Goal: Task Accomplishment & Management: Use online tool/utility

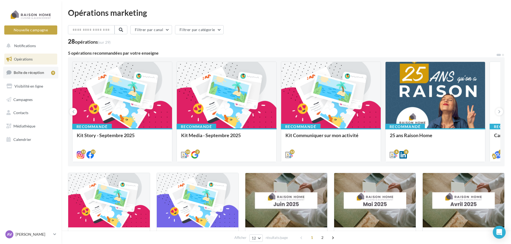
click at [39, 70] on link "Boîte de réception 9" at bounding box center [30, 72] width 55 height 11
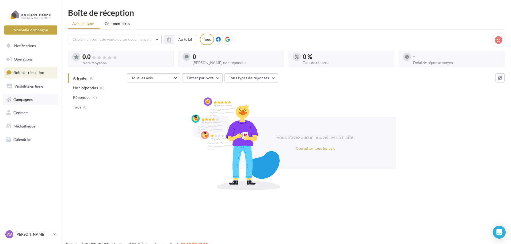
click at [27, 96] on link "Campagnes" at bounding box center [30, 99] width 55 height 11
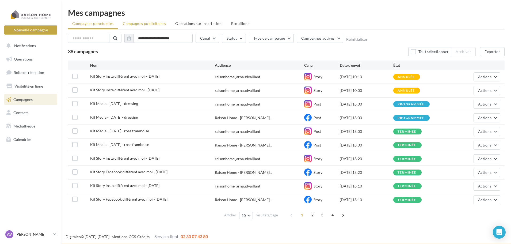
click at [163, 24] on span "Campagnes publicitaires" at bounding box center [144, 23] width 43 height 5
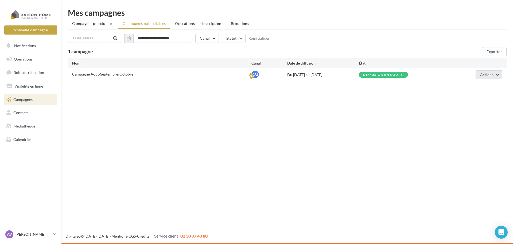
click at [502, 76] on button "Actions" at bounding box center [489, 74] width 27 height 9
click at [488, 100] on button "Voir les résultats" at bounding box center [475, 101] width 53 height 14
click at [500, 75] on button "Actions" at bounding box center [489, 74] width 27 height 9
click at [490, 91] on button "Éditer" at bounding box center [475, 87] width 53 height 14
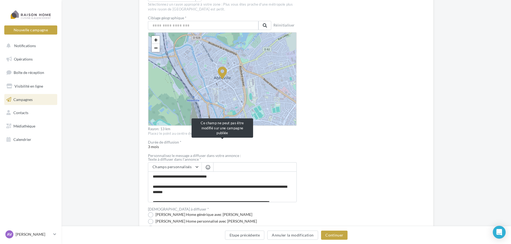
scroll to position [143, 0]
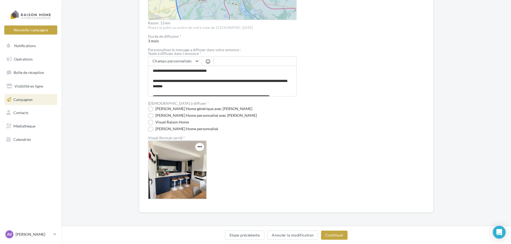
drag, startPoint x: 332, startPoint y: 106, endPoint x: 342, endPoint y: 155, distance: 50.0
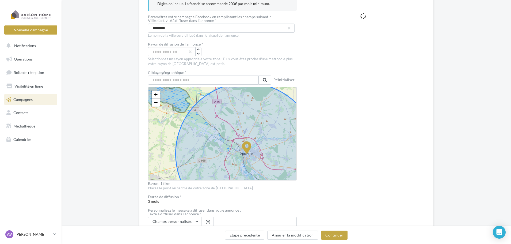
scroll to position [36, 0]
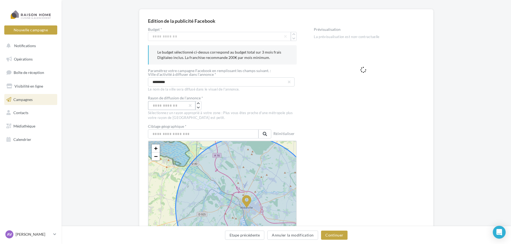
click at [170, 109] on input "**" at bounding box center [172, 105] width 48 height 9
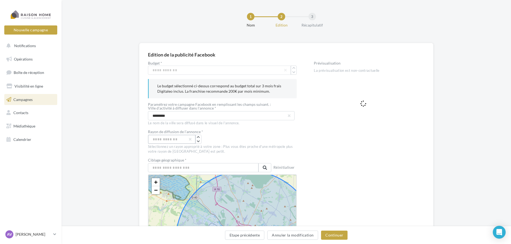
scroll to position [0, 0]
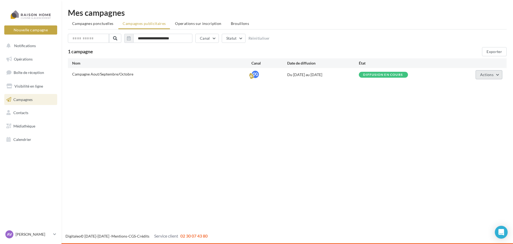
click at [498, 72] on button "Actions" at bounding box center [489, 74] width 27 height 9
click at [483, 90] on button "Éditer" at bounding box center [475, 87] width 53 height 14
click at [491, 75] on span "Actions" at bounding box center [486, 74] width 13 height 5
click at [485, 84] on button "Éditer" at bounding box center [475, 87] width 53 height 14
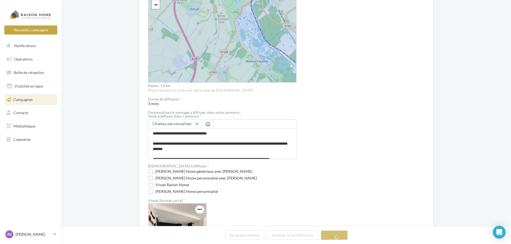
scroll to position [250, 0]
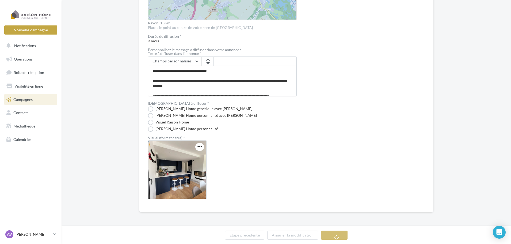
drag, startPoint x: 324, startPoint y: 75, endPoint x: 355, endPoint y: 121, distance: 55.9
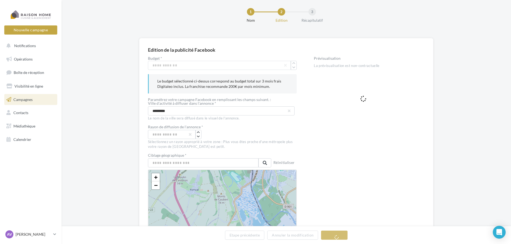
scroll to position [0, 0]
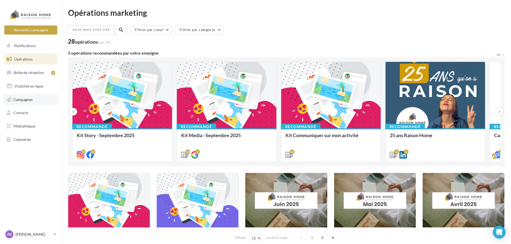
click at [32, 103] on link "Campagnes" at bounding box center [30, 99] width 55 height 11
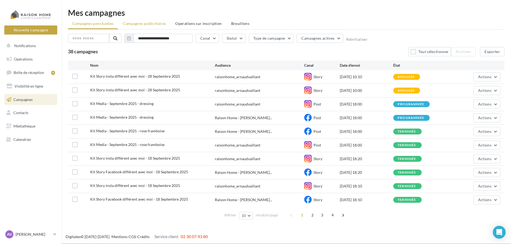
click at [134, 24] on span "Campagnes publicitaires" at bounding box center [144, 23] width 43 height 5
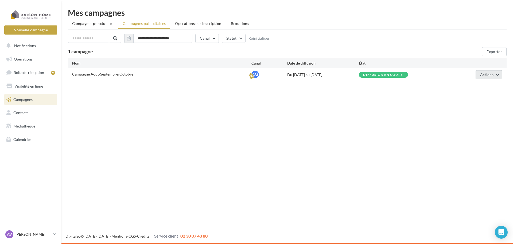
click at [488, 75] on span "Actions" at bounding box center [486, 74] width 13 height 5
click at [478, 84] on button "Éditer" at bounding box center [475, 87] width 53 height 14
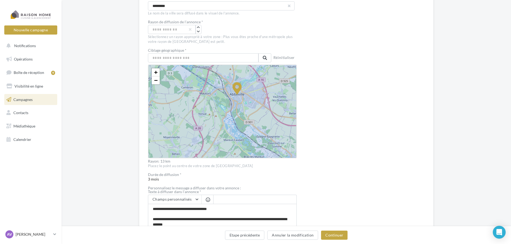
scroll to position [63, 0]
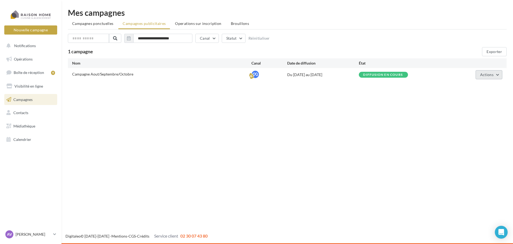
click at [487, 75] on span "Actions" at bounding box center [486, 74] width 13 height 5
click at [389, 97] on div "Nouvelle campagne Nouvelle campagne Notifications Opérations Boîte de réception…" at bounding box center [256, 122] width 513 height 244
click at [497, 71] on button "Actions" at bounding box center [489, 74] width 27 height 9
click at [479, 87] on button "Éditer" at bounding box center [475, 87] width 53 height 14
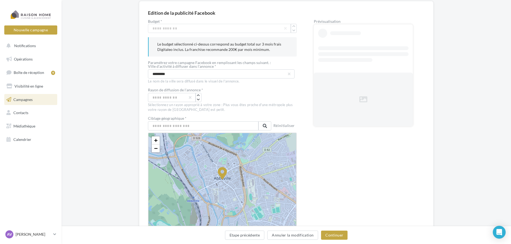
scroll to position [53, 0]
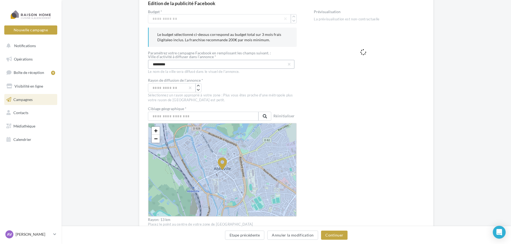
click at [175, 64] on input "*********" at bounding box center [221, 64] width 147 height 9
click at [172, 89] on input "**" at bounding box center [172, 87] width 48 height 9
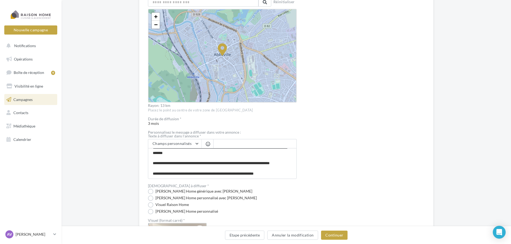
scroll to position [241, 0]
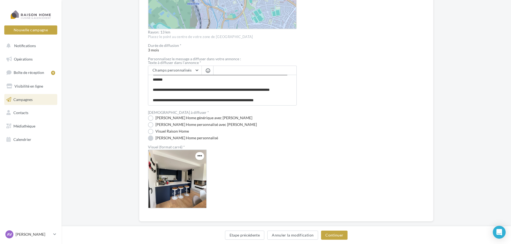
click at [163, 137] on label "[PERSON_NAME] Home personnalisé" at bounding box center [183, 137] width 70 height 5
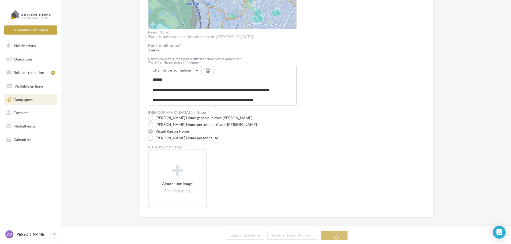
click at [163, 129] on label "Visuel Raison Home" at bounding box center [168, 131] width 41 height 5
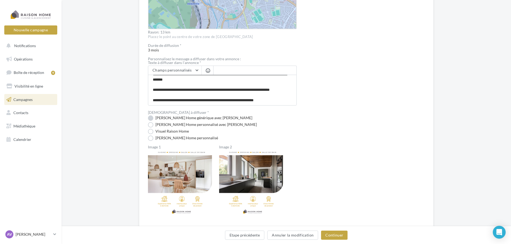
click at [171, 119] on label "[PERSON_NAME] Home générique avec [PERSON_NAME]" at bounding box center [200, 117] width 104 height 5
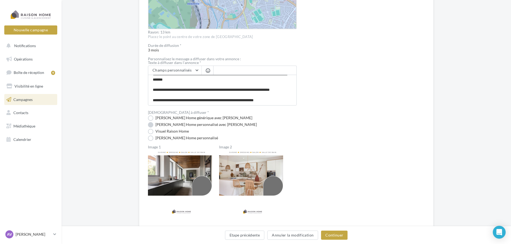
click at [173, 122] on label "[PERSON_NAME] Home personnalisé avec [PERSON_NAME]" at bounding box center [202, 124] width 109 height 5
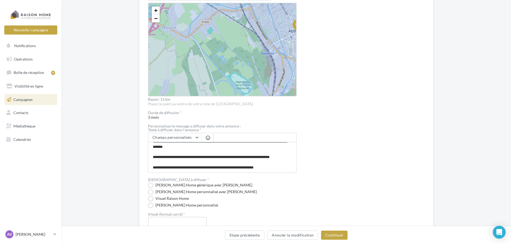
scroll to position [143, 0]
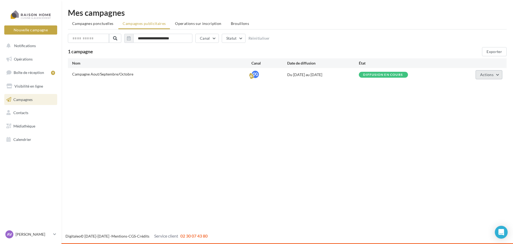
click at [494, 76] on button "Actions" at bounding box center [489, 74] width 27 height 9
click at [493, 77] on button "Actions" at bounding box center [489, 74] width 27 height 9
click at [495, 72] on button "Actions" at bounding box center [489, 74] width 27 height 9
click at [475, 98] on button "Voir les résultats" at bounding box center [475, 101] width 53 height 14
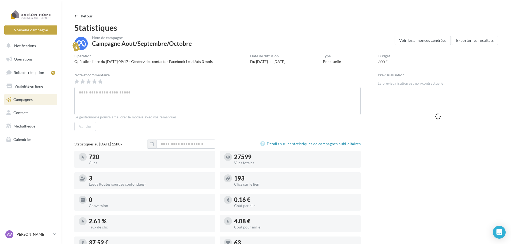
click at [29, 98] on span "Campagnes" at bounding box center [22, 99] width 19 height 5
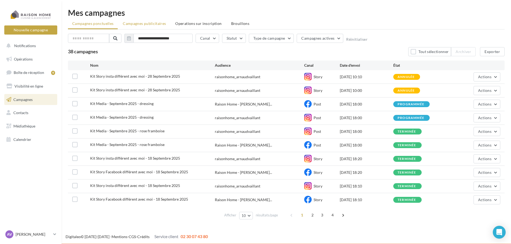
click at [159, 24] on span "Campagnes publicitaires" at bounding box center [144, 23] width 43 height 5
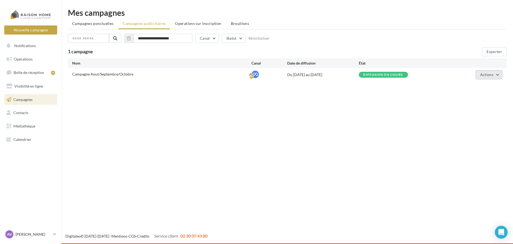
click at [496, 73] on button "Actions" at bounding box center [489, 74] width 27 height 9
click at [478, 85] on button "Éditer" at bounding box center [475, 87] width 53 height 14
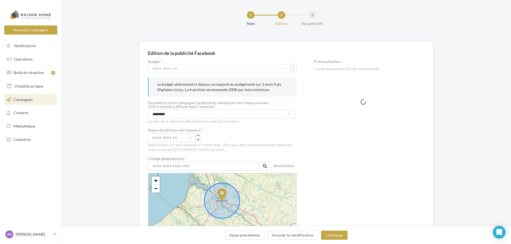
drag, startPoint x: 263, startPoint y: 203, endPoint x: 243, endPoint y: 214, distance: 22.4
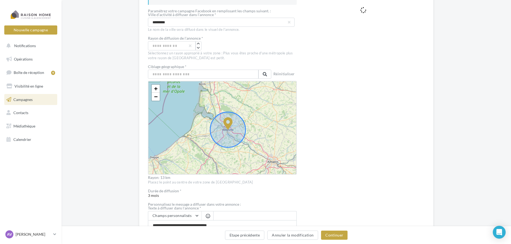
scroll to position [114, 0]
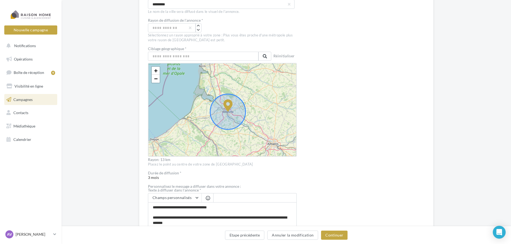
drag, startPoint x: 251, startPoint y: 132, endPoint x: 252, endPoint y: 135, distance: 3.4
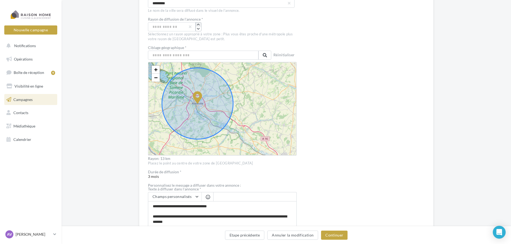
click at [198, 24] on icon "button" at bounding box center [198, 24] width 3 height 3
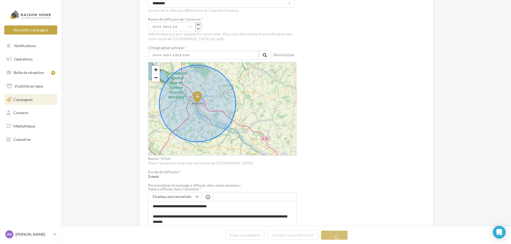
click at [198, 24] on icon "button" at bounding box center [198, 24] width 3 height 3
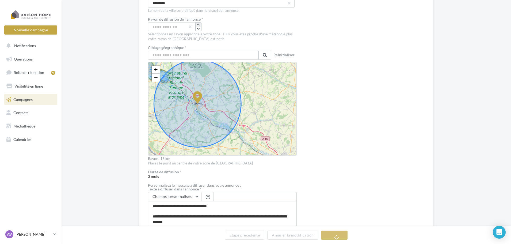
click at [198, 24] on icon "button" at bounding box center [198, 24] width 3 height 3
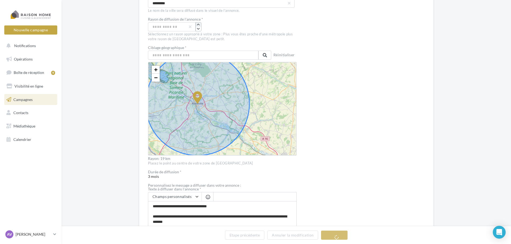
click at [198, 24] on icon "button" at bounding box center [198, 24] width 3 height 3
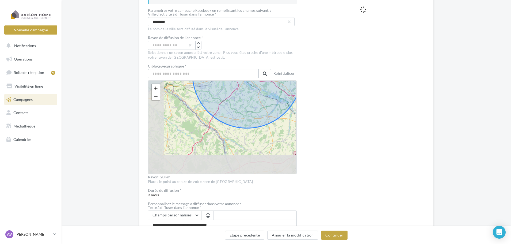
scroll to position [0, 0]
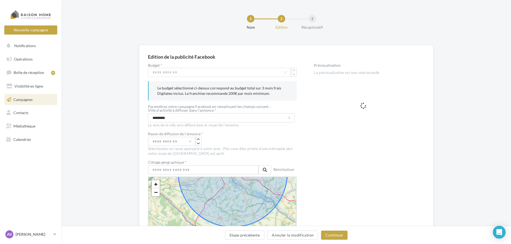
drag, startPoint x: 221, startPoint y: 111, endPoint x: 253, endPoint y: 65, distance: 56.3
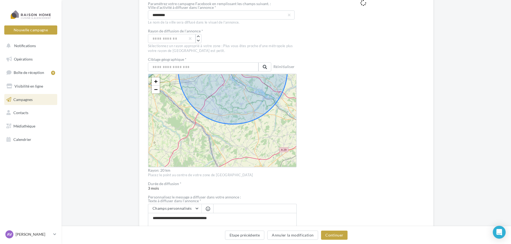
scroll to position [107, 0]
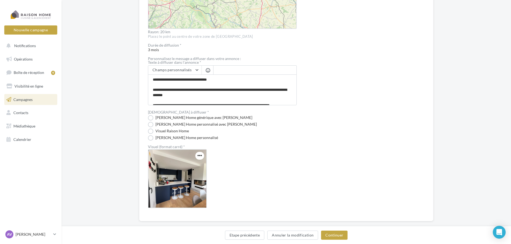
drag, startPoint x: 247, startPoint y: 125, endPoint x: 249, endPoint y: 60, distance: 65.6
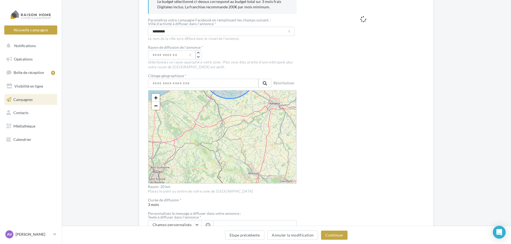
scroll to position [84, 0]
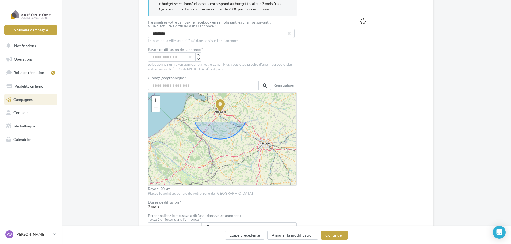
drag, startPoint x: 247, startPoint y: 124, endPoint x: 237, endPoint y: 173, distance: 49.6
click at [237, 173] on div "+ − Leaflet" at bounding box center [222, 139] width 149 height 94
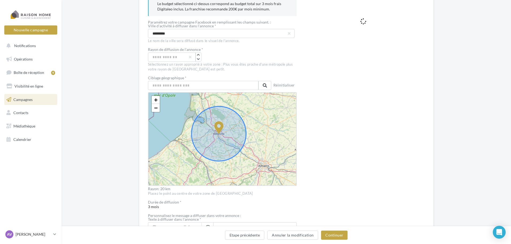
click at [237, 147] on icon at bounding box center [218, 133] width 55 height 55
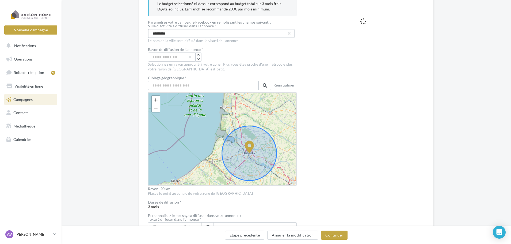
drag, startPoint x: 168, startPoint y: 33, endPoint x: 149, endPoint y: 31, distance: 19.4
click at [149, 31] on input "*********" at bounding box center [221, 33] width 147 height 9
click at [372, 165] on div "Prévisualisation La prévisualisation est non-contractuelle" at bounding box center [369, 174] width 111 height 390
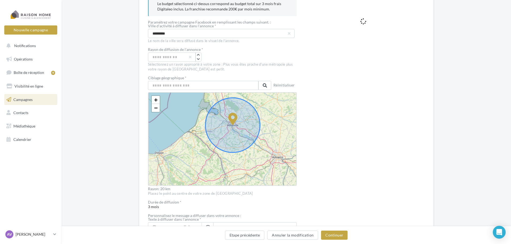
drag, startPoint x: 280, startPoint y: 143, endPoint x: 274, endPoint y: 108, distance: 35.0
click at [274, 108] on div "+ − Leaflet" at bounding box center [222, 139] width 149 height 94
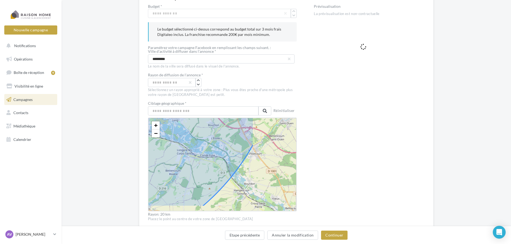
drag, startPoint x: 262, startPoint y: 148, endPoint x: 208, endPoint y: 134, distance: 56.2
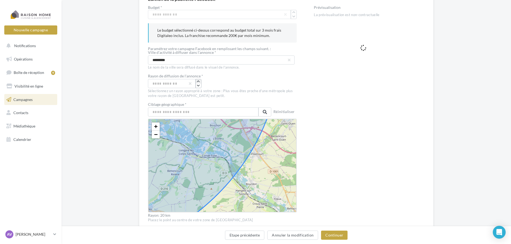
click at [198, 79] on button "button" at bounding box center [198, 81] width 5 height 4
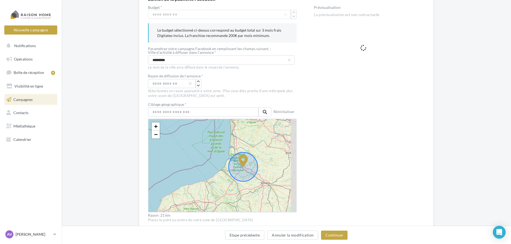
drag, startPoint x: 282, startPoint y: 151, endPoint x: 263, endPoint y: 176, distance: 31.0
click at [267, 177] on div "+ − Leaflet" at bounding box center [222, 165] width 149 height 94
